Goal: Find contact information: Obtain details needed to contact an individual or organization

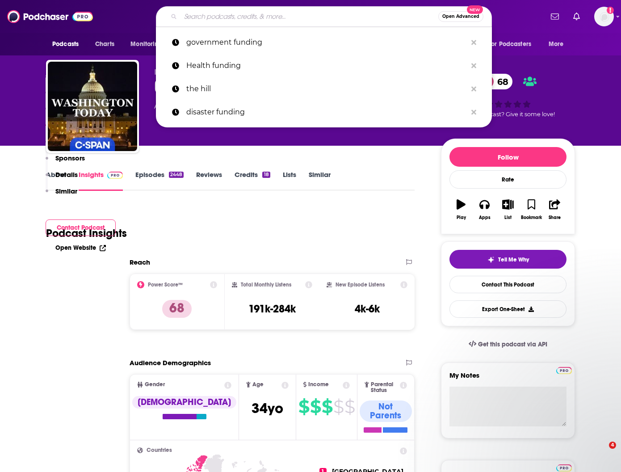
click at [276, 14] on input "Search podcasts, credits, & more..." at bounding box center [310, 16] width 258 height 14
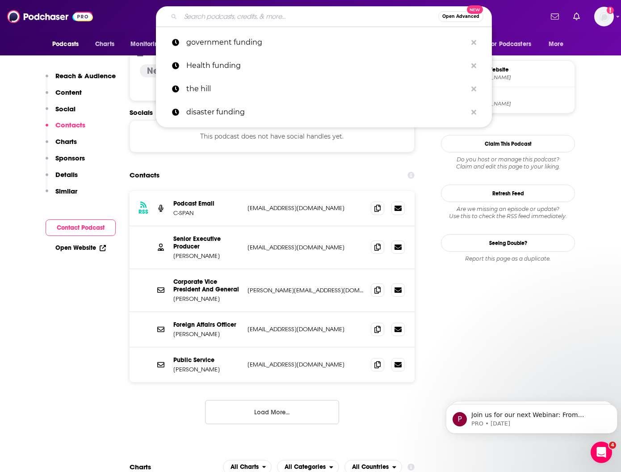
type input "Funding Rural"
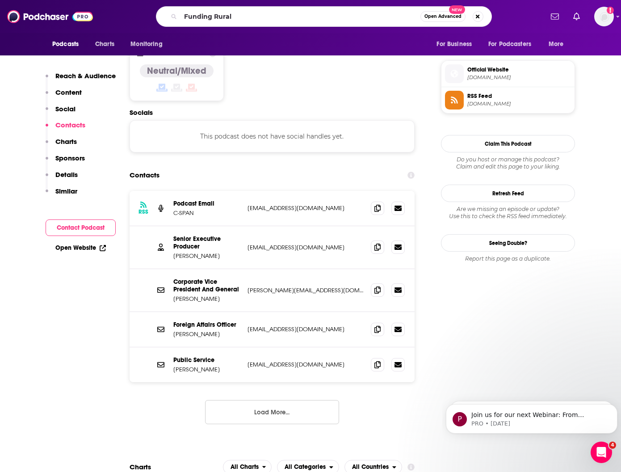
scroll to position [0, 5]
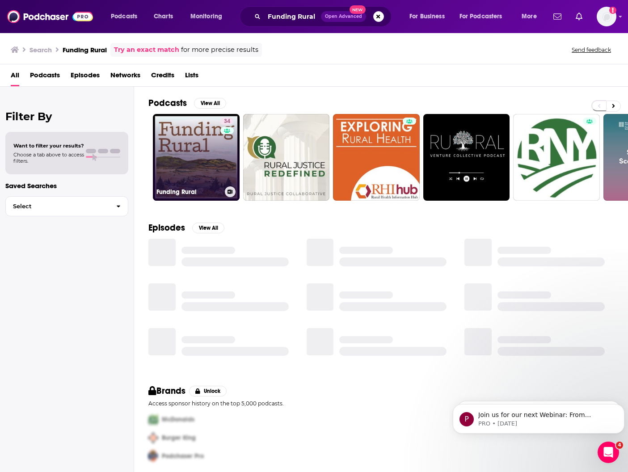
click at [185, 144] on link "34 Funding Rural" at bounding box center [196, 157] width 87 height 87
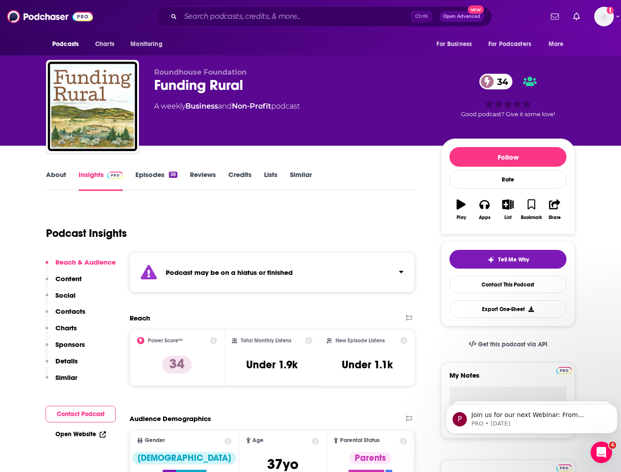
scroll to position [57, 0]
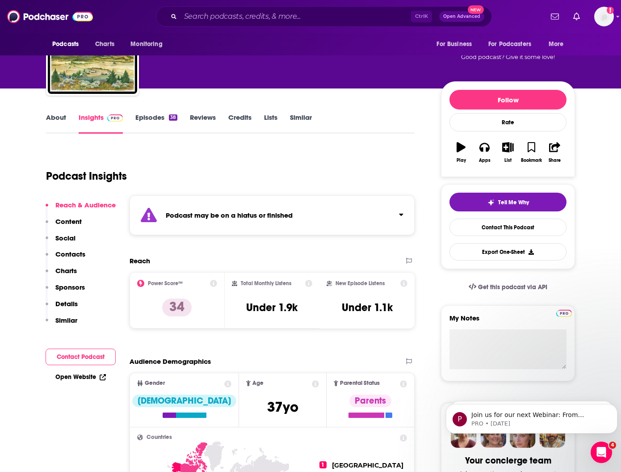
click at [72, 252] on p "Contacts" at bounding box center [70, 254] width 30 height 8
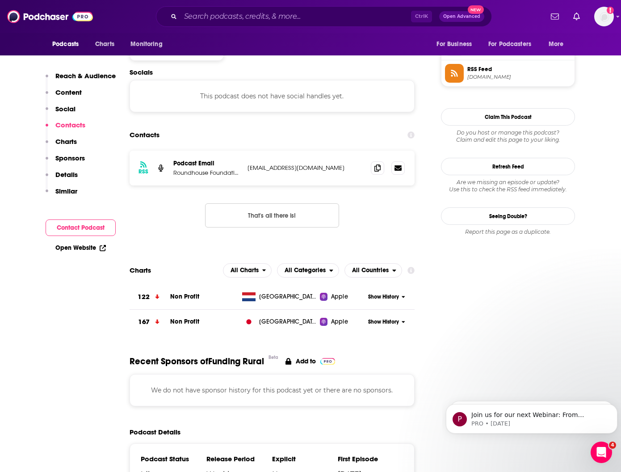
scroll to position [655, 0]
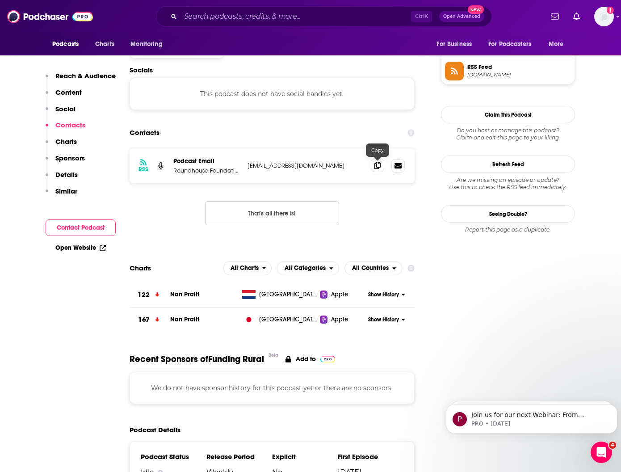
click at [381, 167] on span at bounding box center [377, 165] width 13 height 13
